Goal: Register for event/course

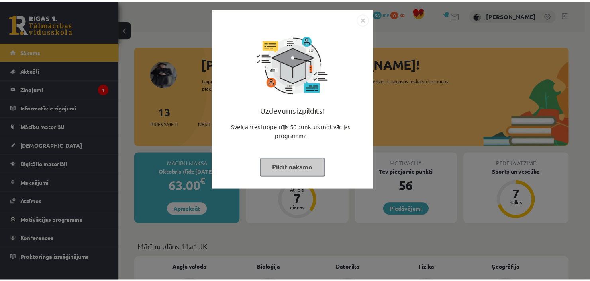
scroll to position [470, 0]
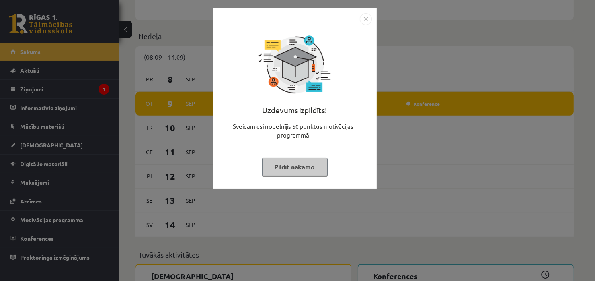
click at [298, 166] on button "Pildīt nākamo" at bounding box center [294, 167] width 65 height 18
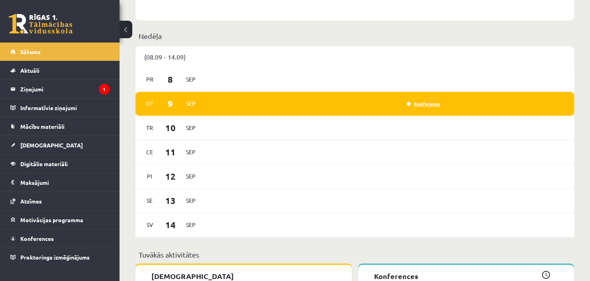
click at [425, 104] on link "Konference" at bounding box center [423, 104] width 33 height 6
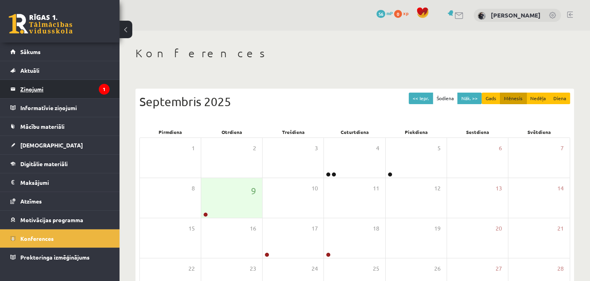
click at [74, 92] on legend "Ziņojumi 1" at bounding box center [64, 89] width 89 height 18
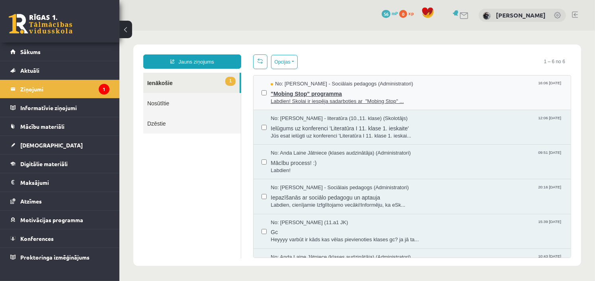
click at [446, 96] on span ""Mobing Stop" programma" at bounding box center [416, 93] width 292 height 10
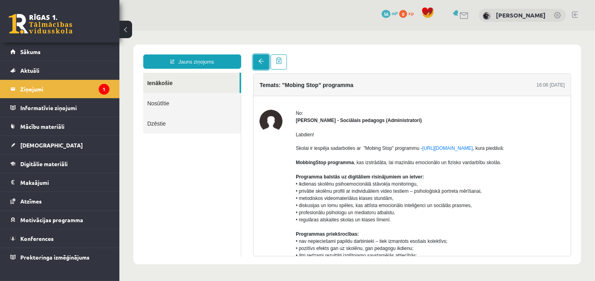
click at [259, 60] on span at bounding box center [261, 61] width 6 height 6
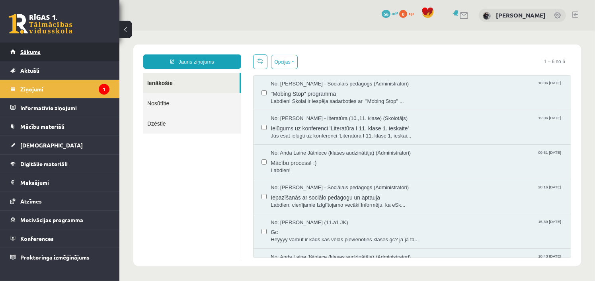
click at [32, 53] on span "Sākums" at bounding box center [30, 51] width 20 height 7
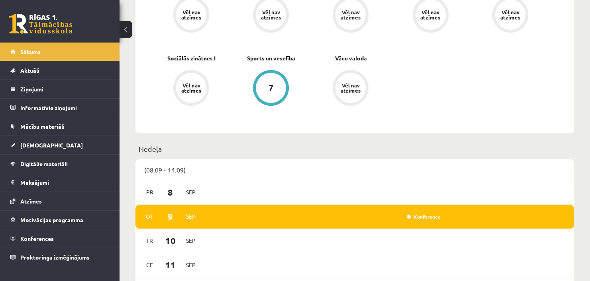
scroll to position [478, 0]
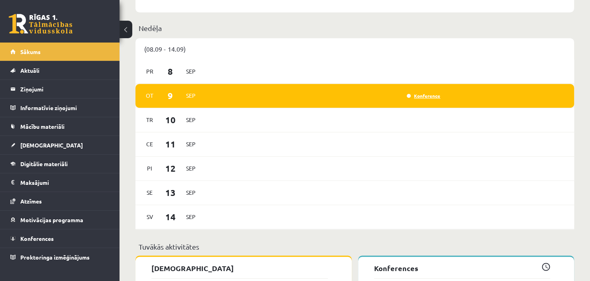
click at [429, 96] on link "Konference" at bounding box center [423, 96] width 33 height 6
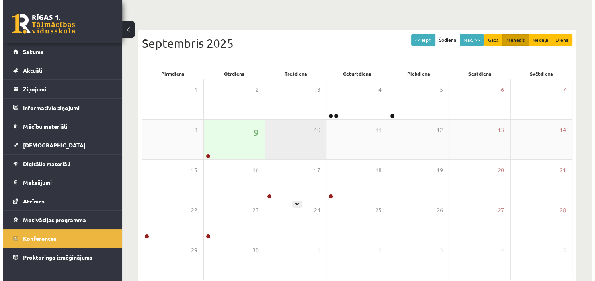
scroll to position [59, 0]
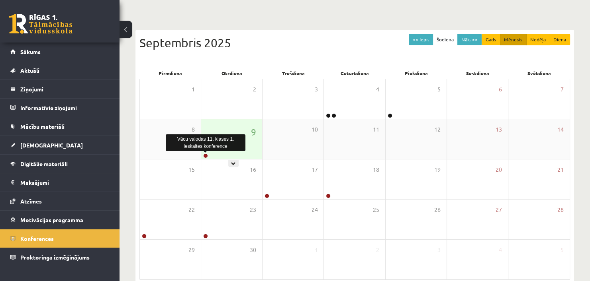
click at [206, 157] on link at bounding box center [205, 156] width 5 height 5
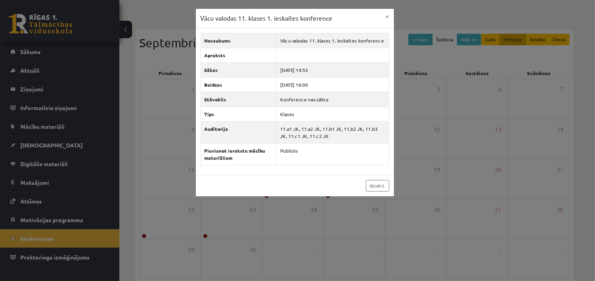
click at [297, 176] on div "Aizvērt" at bounding box center [295, 185] width 198 height 21
click at [377, 190] on link "Aizvērt" at bounding box center [377, 186] width 23 height 12
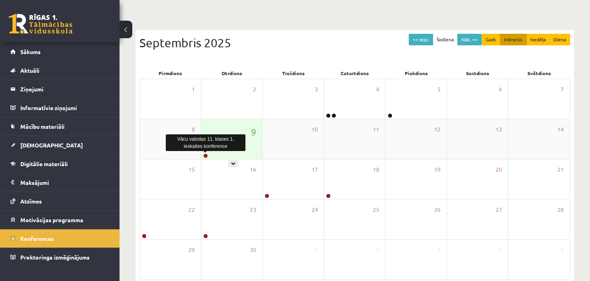
click at [206, 154] on link at bounding box center [205, 156] width 5 height 5
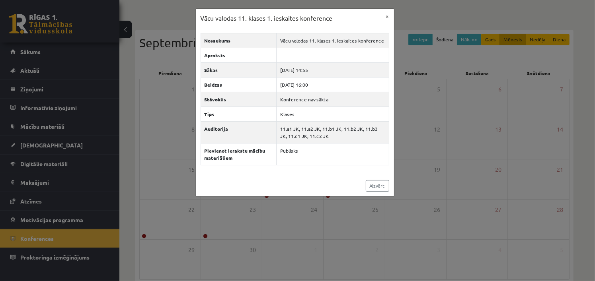
click at [156, 150] on div "Vācu valodas 11. klases 1. ieskaites konference × Nosaukums Vācu valodas 11. kl…" at bounding box center [297, 140] width 595 height 281
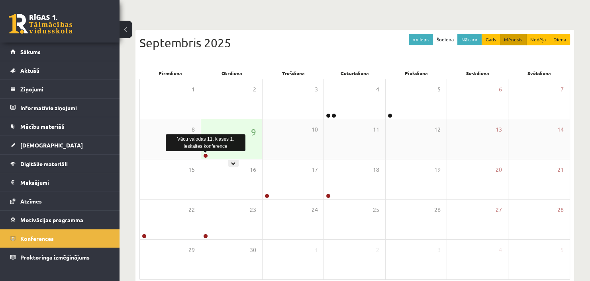
click at [203, 156] on link at bounding box center [205, 156] width 5 height 5
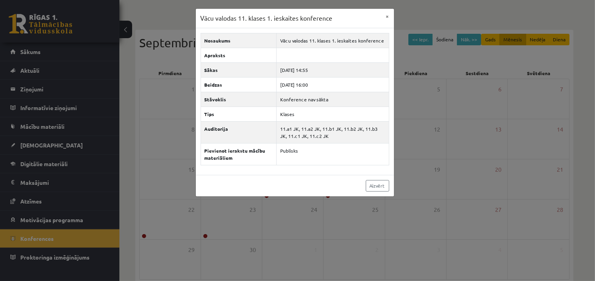
click at [296, 168] on div "Nosaukums Vācu valodas 11. klases 1. ieskaites konference Apraksts Sākas 2025-0…" at bounding box center [295, 101] width 198 height 147
click at [313, 181] on div "Aizvērt" at bounding box center [295, 185] width 198 height 21
click at [383, 186] on link "Aizvērt" at bounding box center [377, 186] width 23 height 12
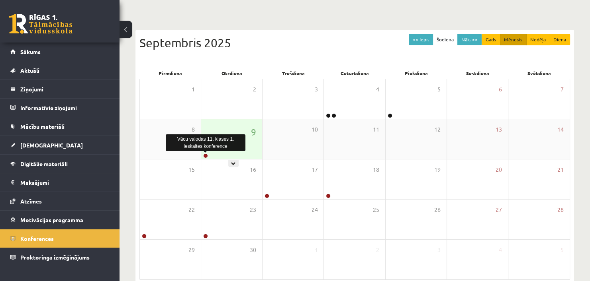
click at [204, 156] on link at bounding box center [205, 156] width 5 height 5
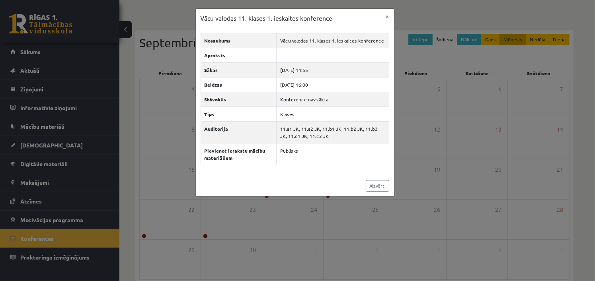
click at [525, 164] on div "Vācu valodas 11. klases 1. ieskaites konference × Nosaukums Vācu valodas 11. kl…" at bounding box center [297, 140] width 595 height 281
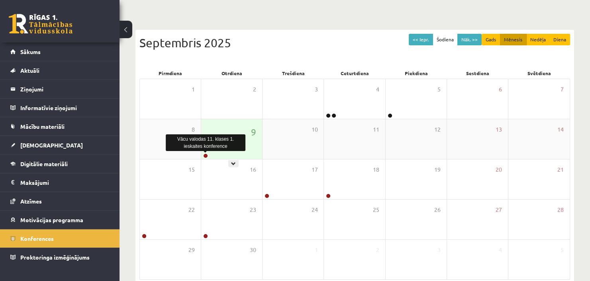
click at [207, 156] on link at bounding box center [205, 156] width 5 height 5
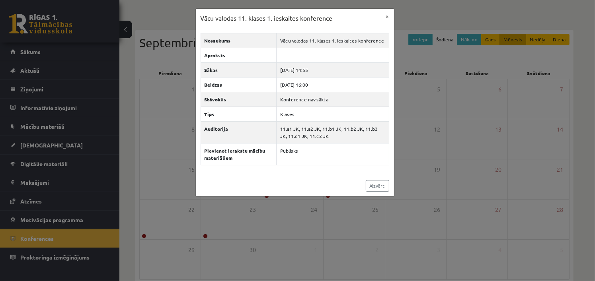
click at [273, 189] on div "Aizvērt" at bounding box center [295, 185] width 198 height 21
click at [380, 186] on link "Aizvērt" at bounding box center [377, 186] width 23 height 12
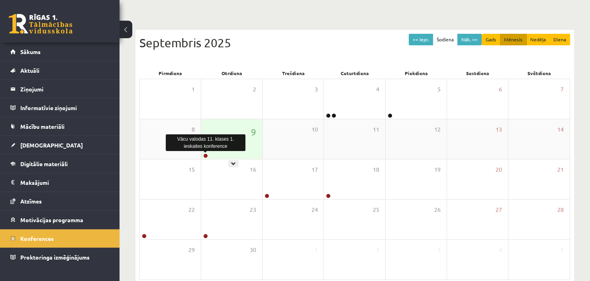
click at [204, 154] on link at bounding box center [205, 156] width 5 height 5
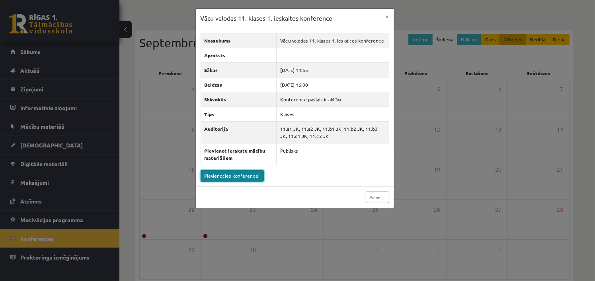
click at [239, 177] on link "Pievienoties konferencei" at bounding box center [232, 176] width 63 height 12
